Goal: Task Accomplishment & Management: Use online tool/utility

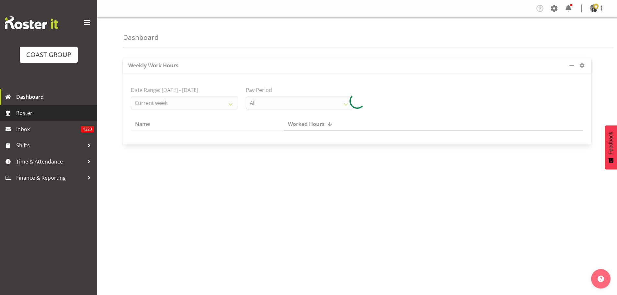
click at [19, 109] on span "Roster" at bounding box center [55, 113] width 78 height 10
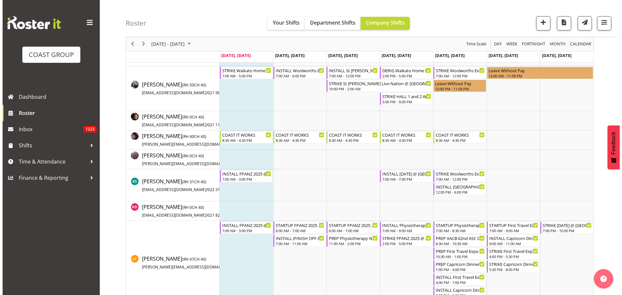
scroll to position [316, 0]
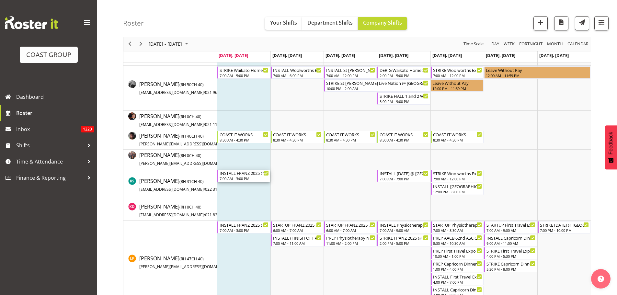
click at [245, 176] on div "7:00 AM - 3:00 PM" at bounding box center [244, 178] width 49 height 5
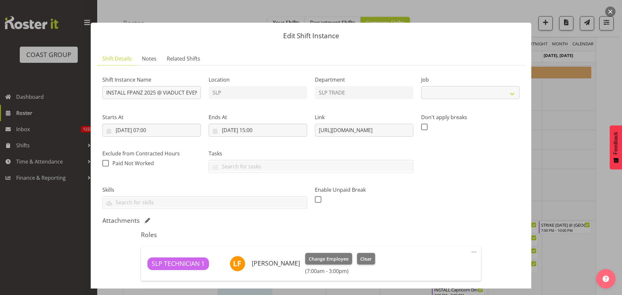
select select "9363"
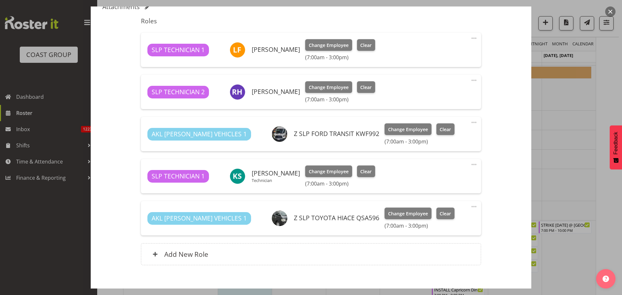
scroll to position [215, 0]
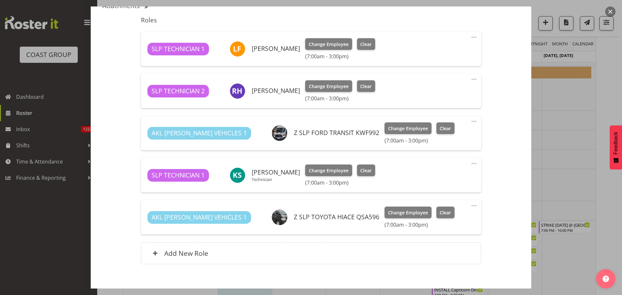
click at [257, 91] on h6 "[PERSON_NAME]" at bounding box center [276, 90] width 48 height 7
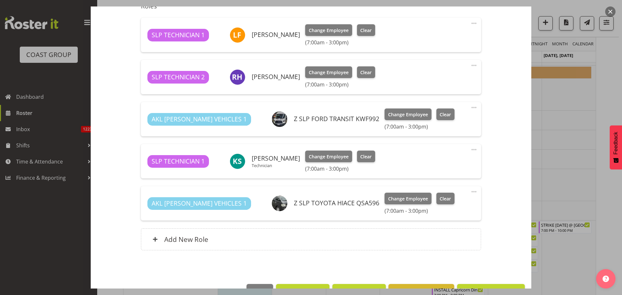
drag, startPoint x: 249, startPoint y: 102, endPoint x: 151, endPoint y: 110, distance: 97.8
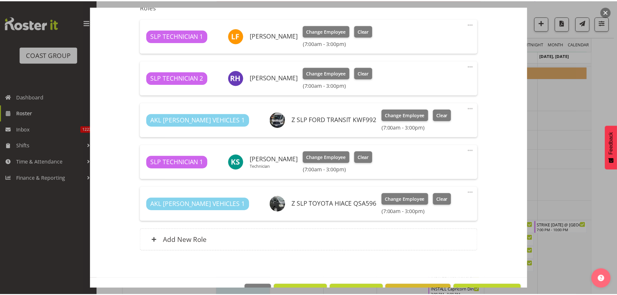
scroll to position [248, 0]
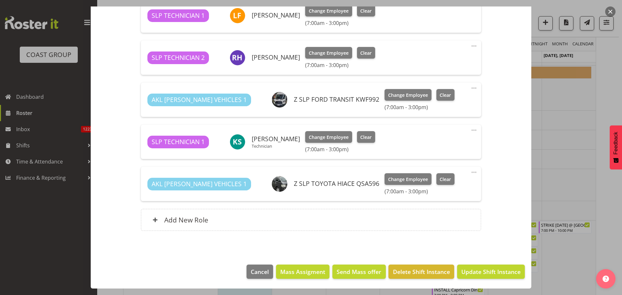
click at [612, 11] on button "button" at bounding box center [610, 11] width 10 height 10
